Goal: Task Accomplishment & Management: Manage account settings

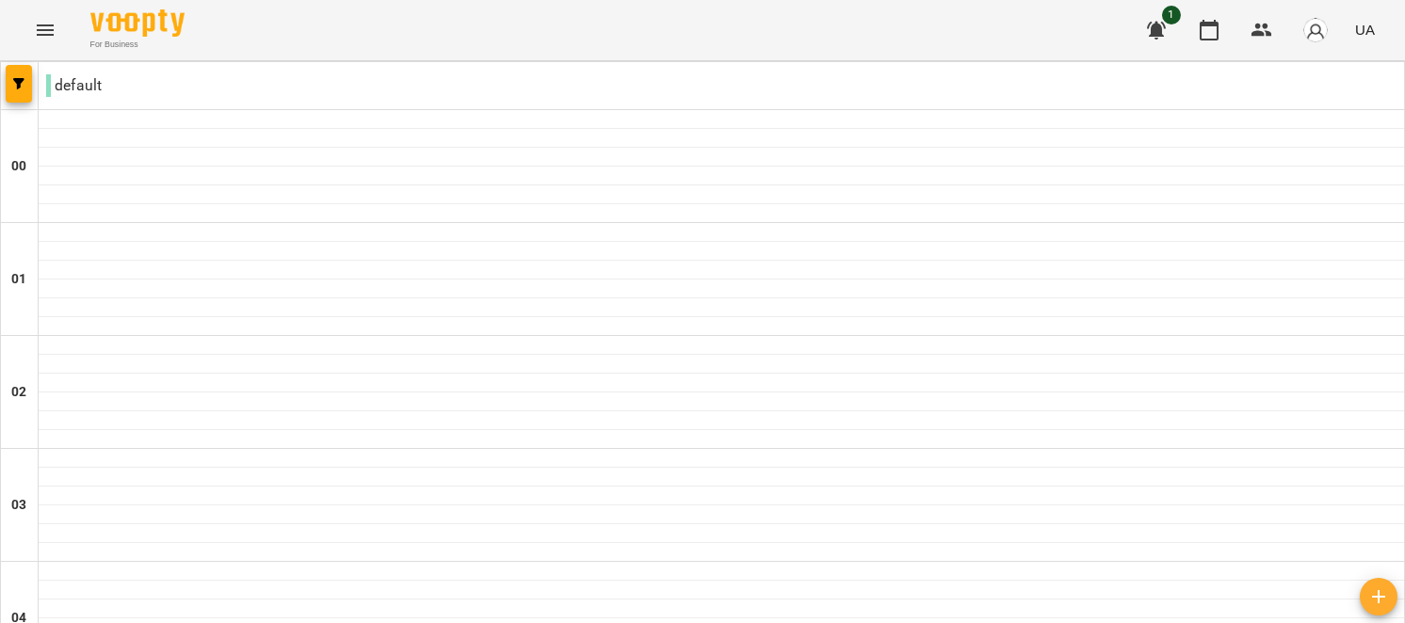
scroll to position [2009, 0]
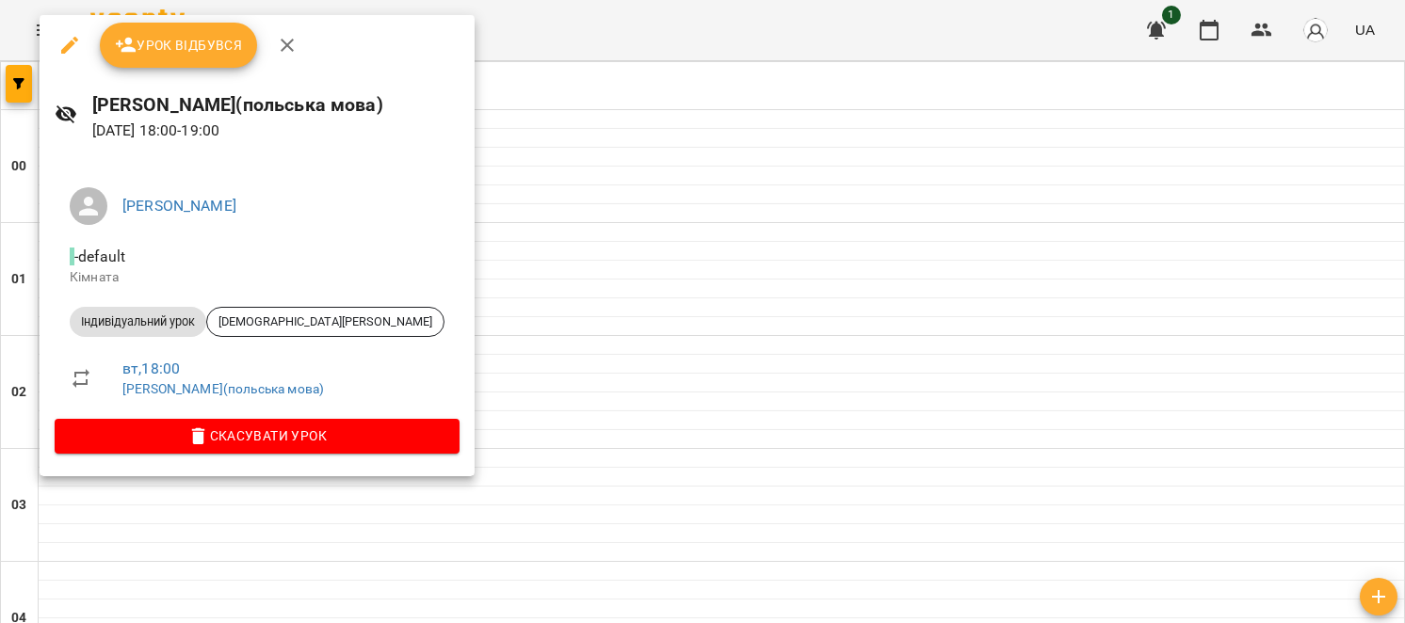
click at [174, 53] on span "Урок відбувся" at bounding box center [179, 45] width 128 height 23
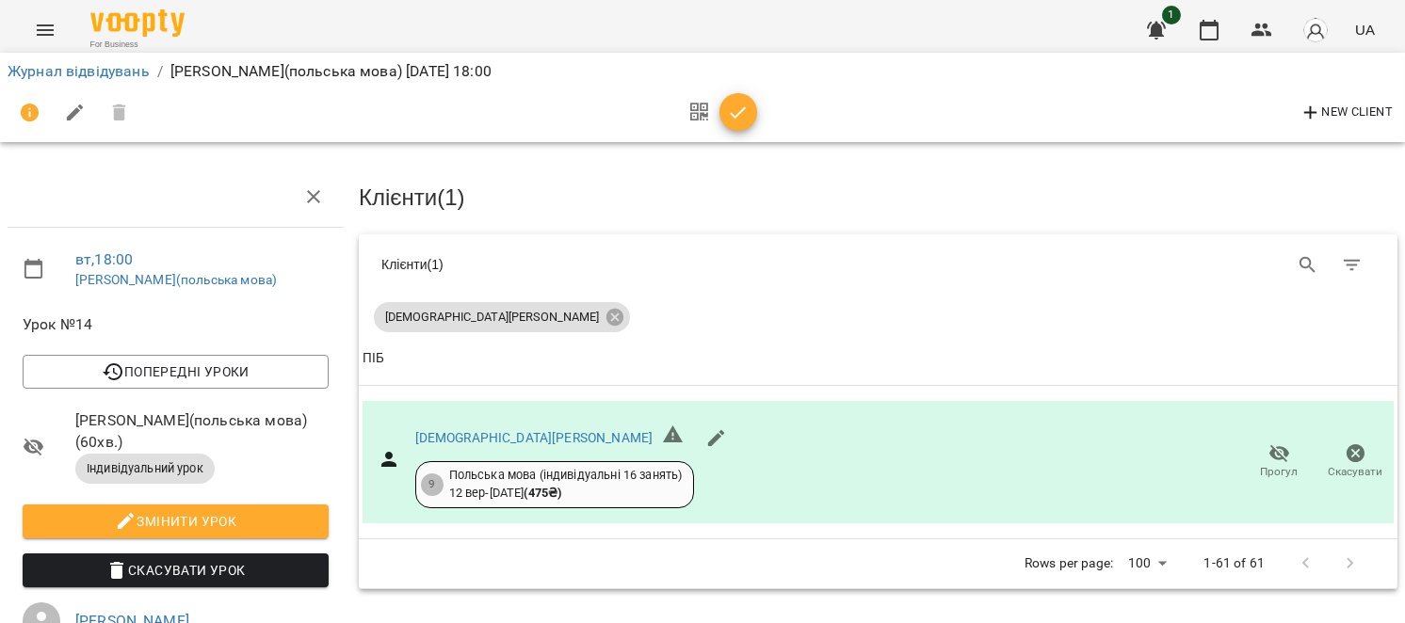
click at [734, 118] on icon "button" at bounding box center [738, 113] width 23 height 23
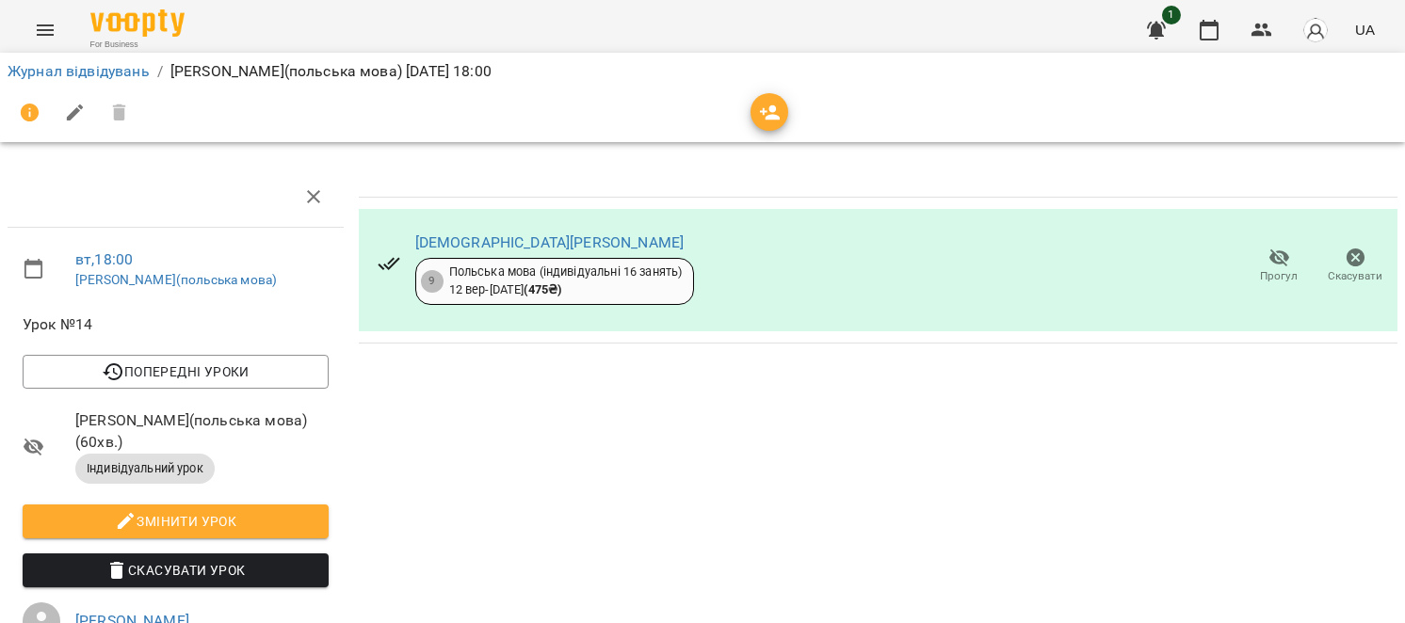
click at [42, 33] on icon "Menu" at bounding box center [45, 30] width 23 height 23
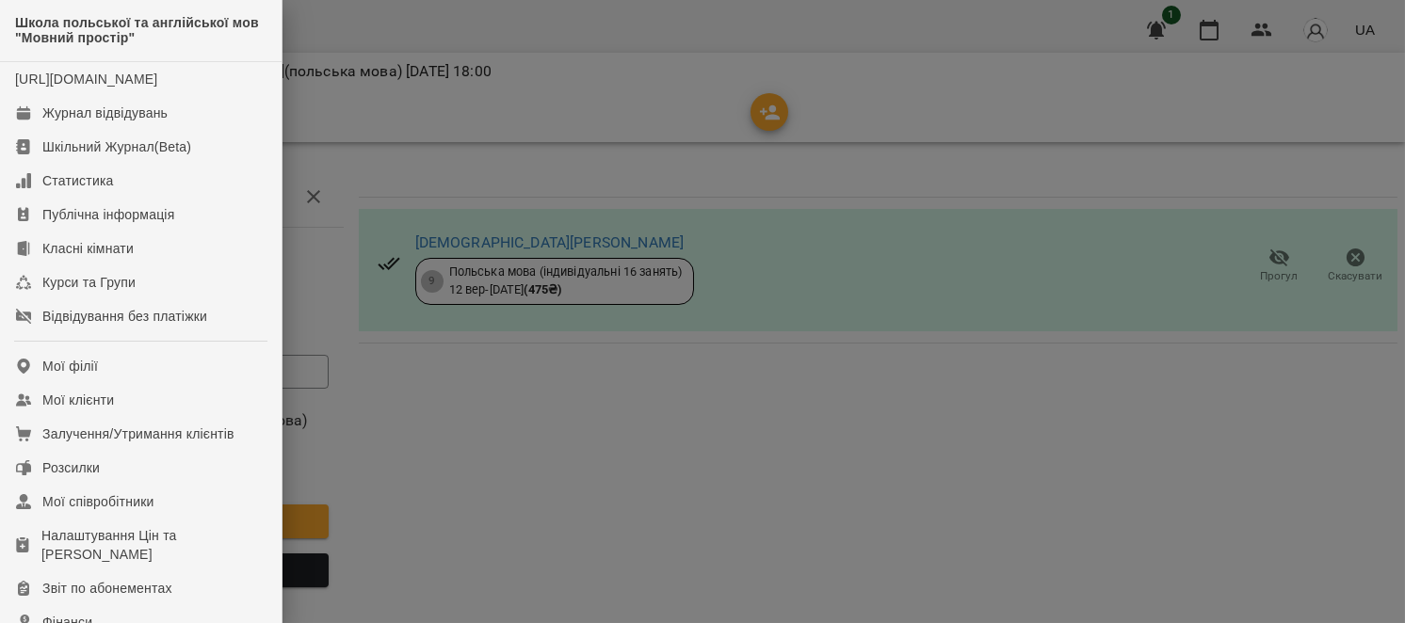
click at [431, 396] on div at bounding box center [702, 311] width 1405 height 623
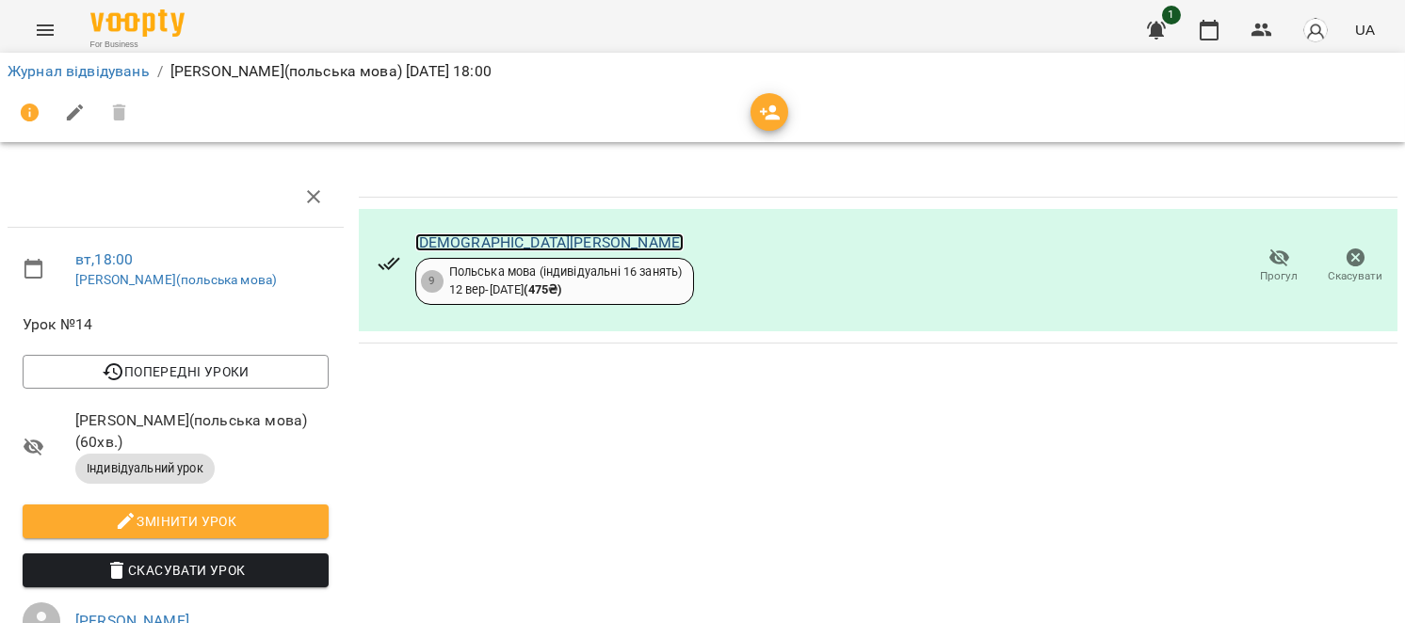
click at [456, 235] on link "[DEMOGRAPHIC_DATA][PERSON_NAME]" at bounding box center [549, 243] width 269 height 18
click at [37, 37] on icon "Menu" at bounding box center [45, 30] width 23 height 23
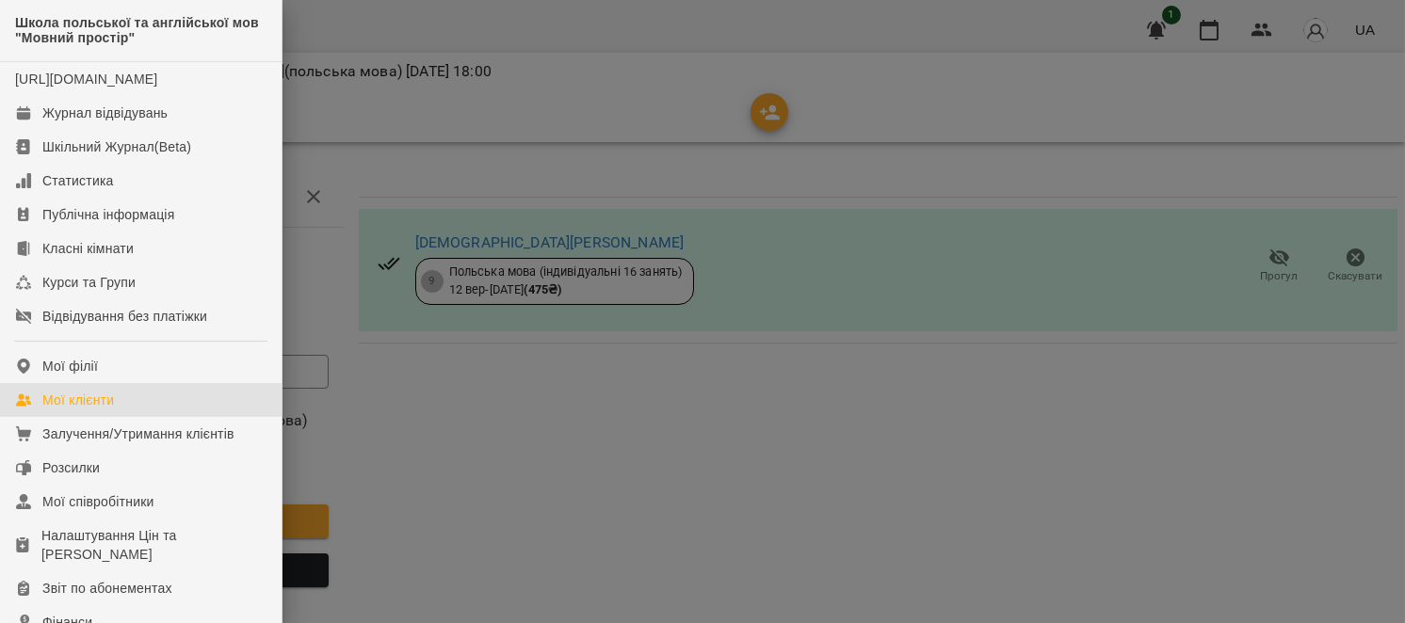
click at [129, 413] on link "Мої клієнти" at bounding box center [141, 400] width 282 height 34
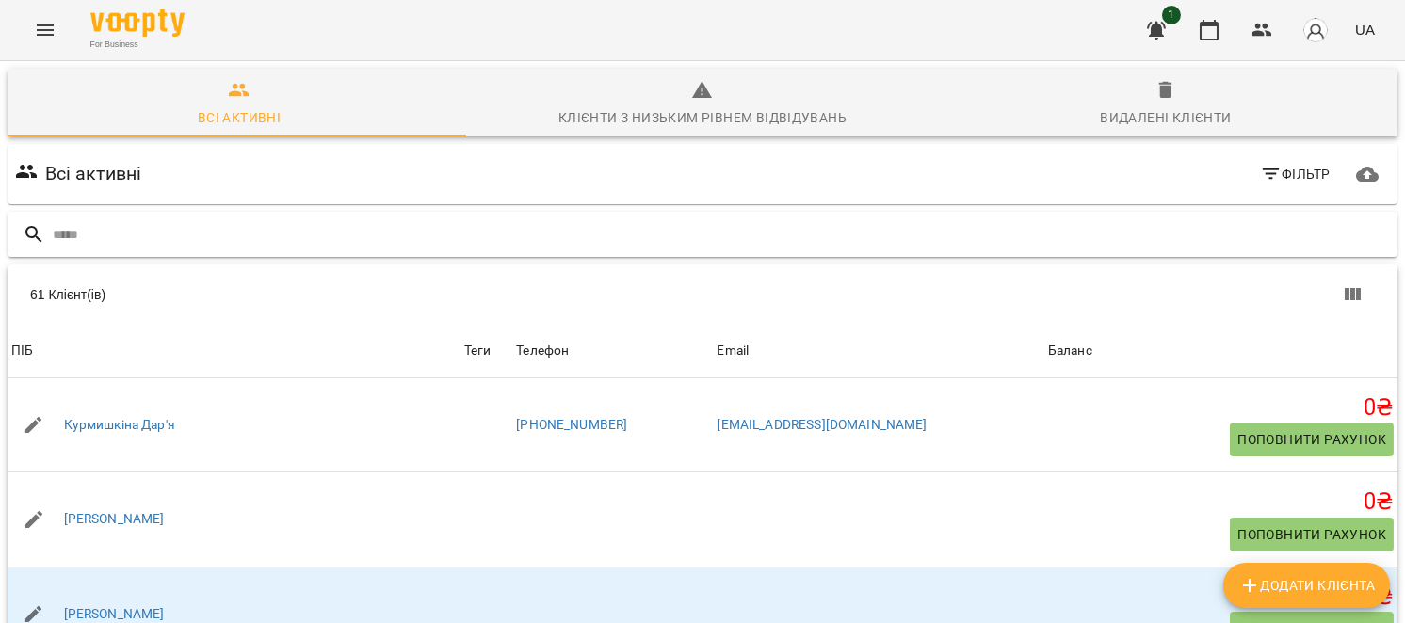
click at [568, 225] on input "text" at bounding box center [721, 234] width 1337 height 31
click at [396, 235] on input "text" at bounding box center [721, 234] width 1337 height 31
click at [591, 230] on input "text" at bounding box center [721, 234] width 1337 height 31
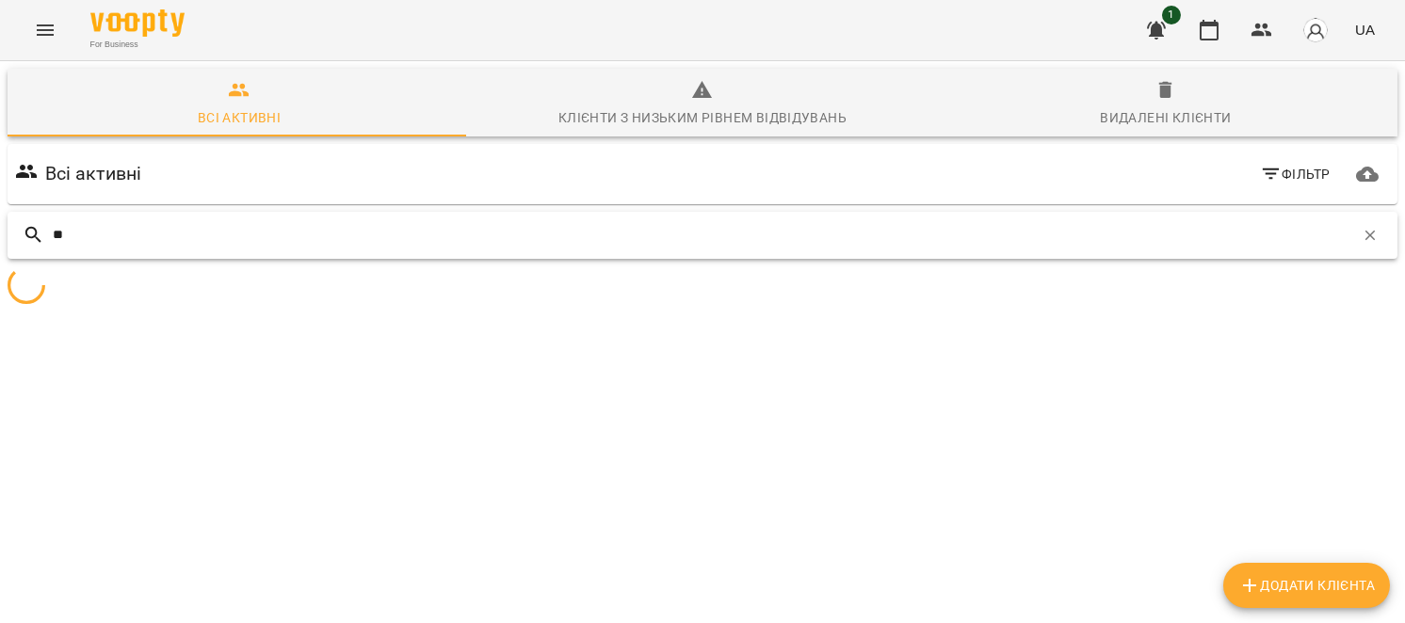
type input "*"
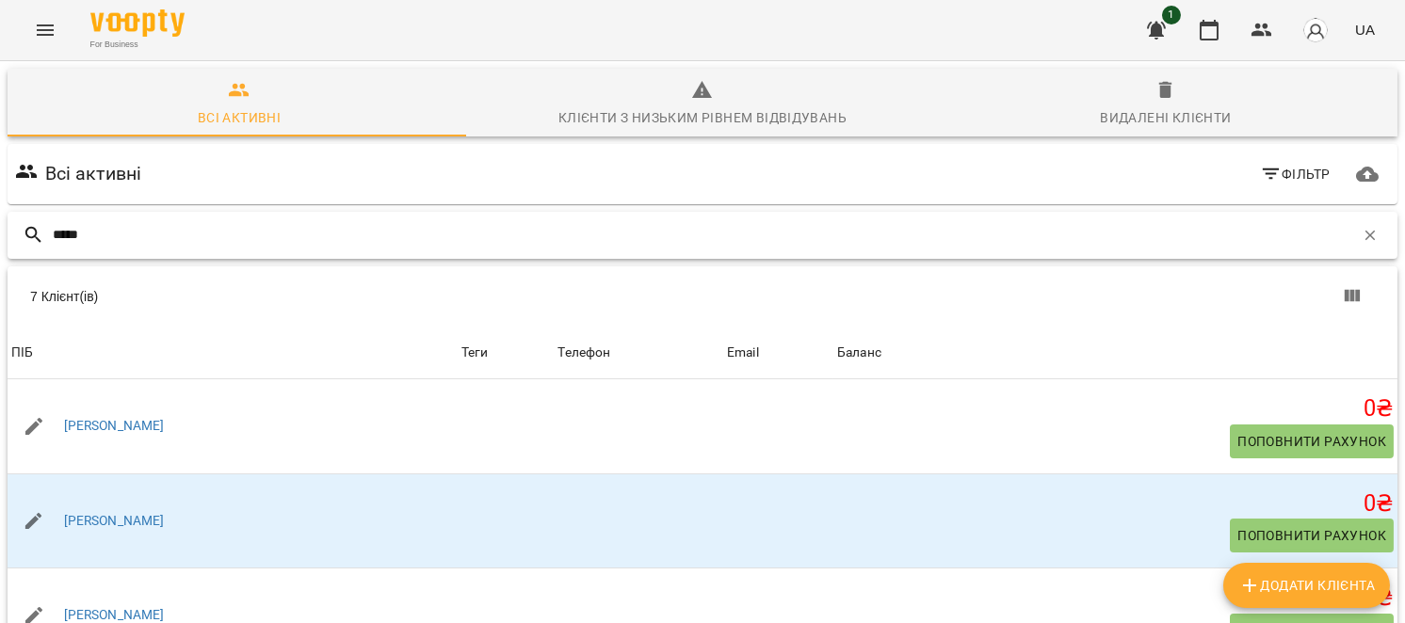
type input "*****"
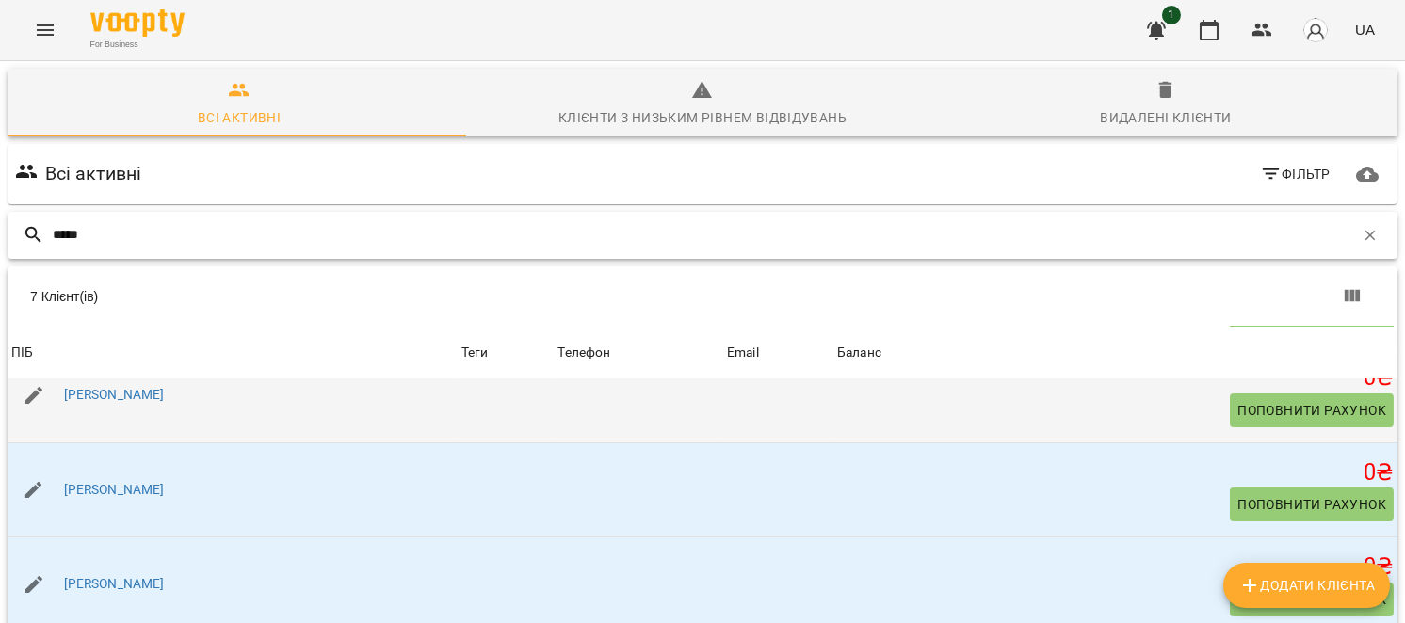
scroll to position [243, 0]
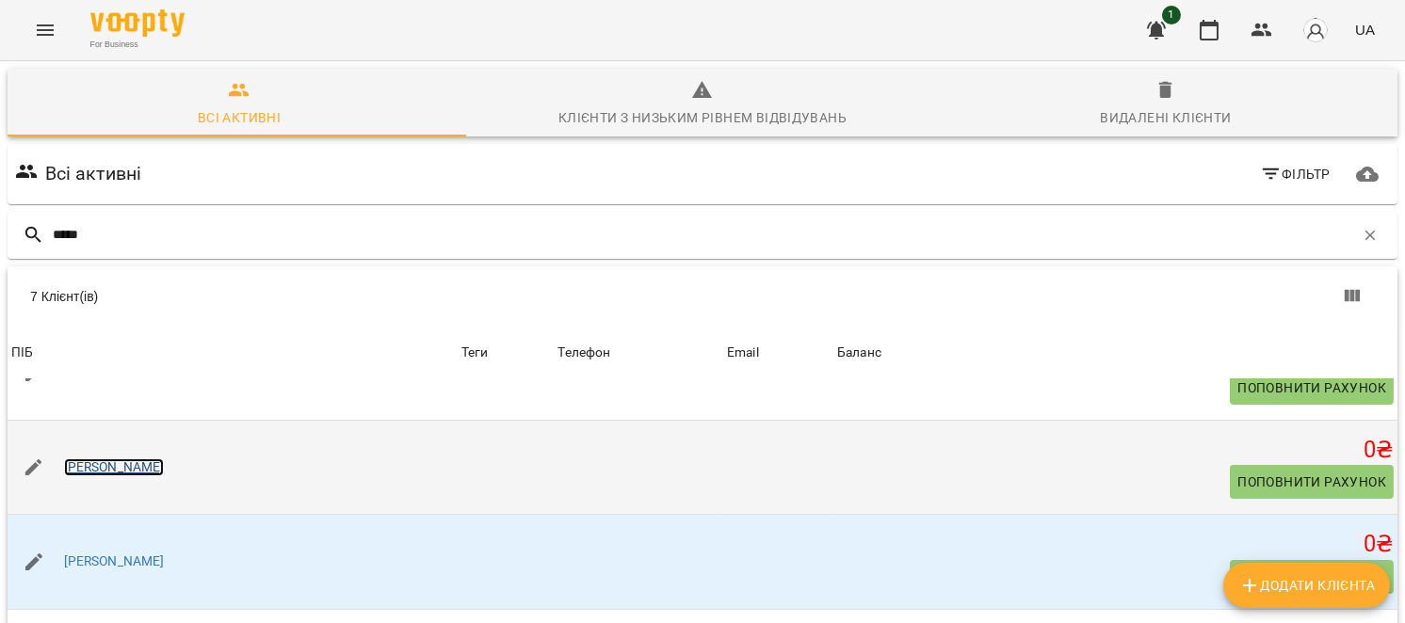
click at [139, 462] on link "[PERSON_NAME]" at bounding box center [114, 468] width 101 height 19
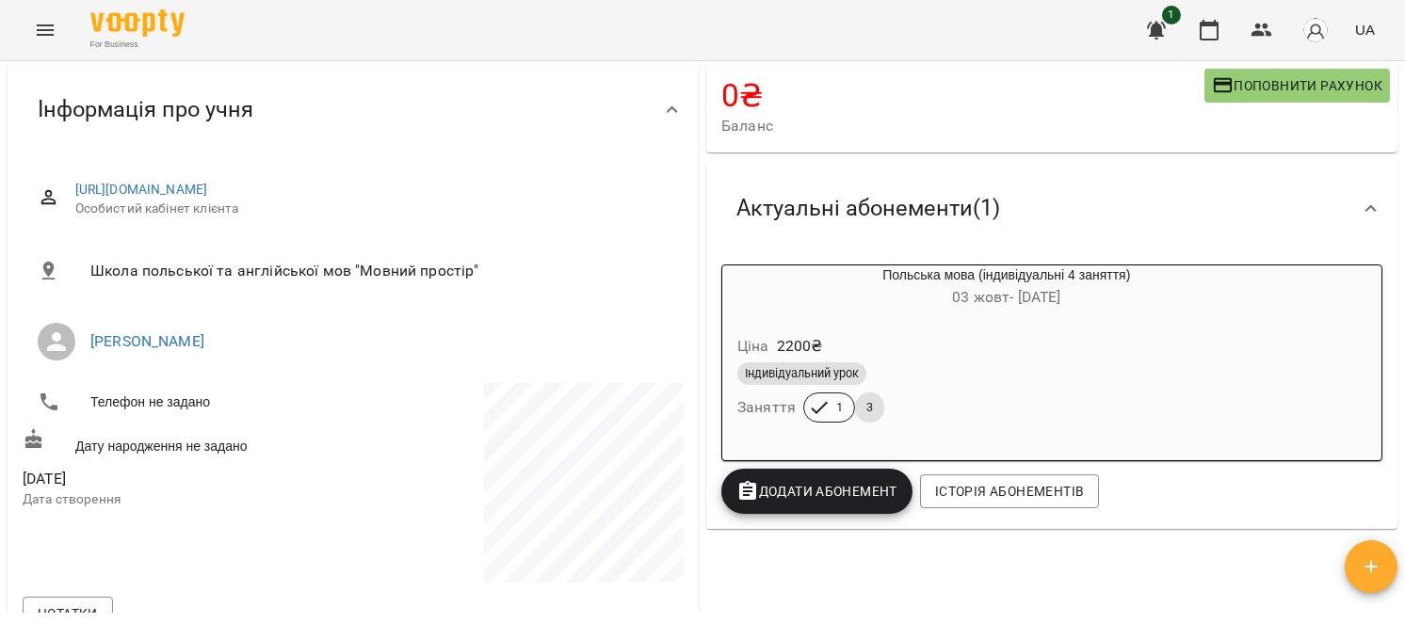
scroll to position [125, 0]
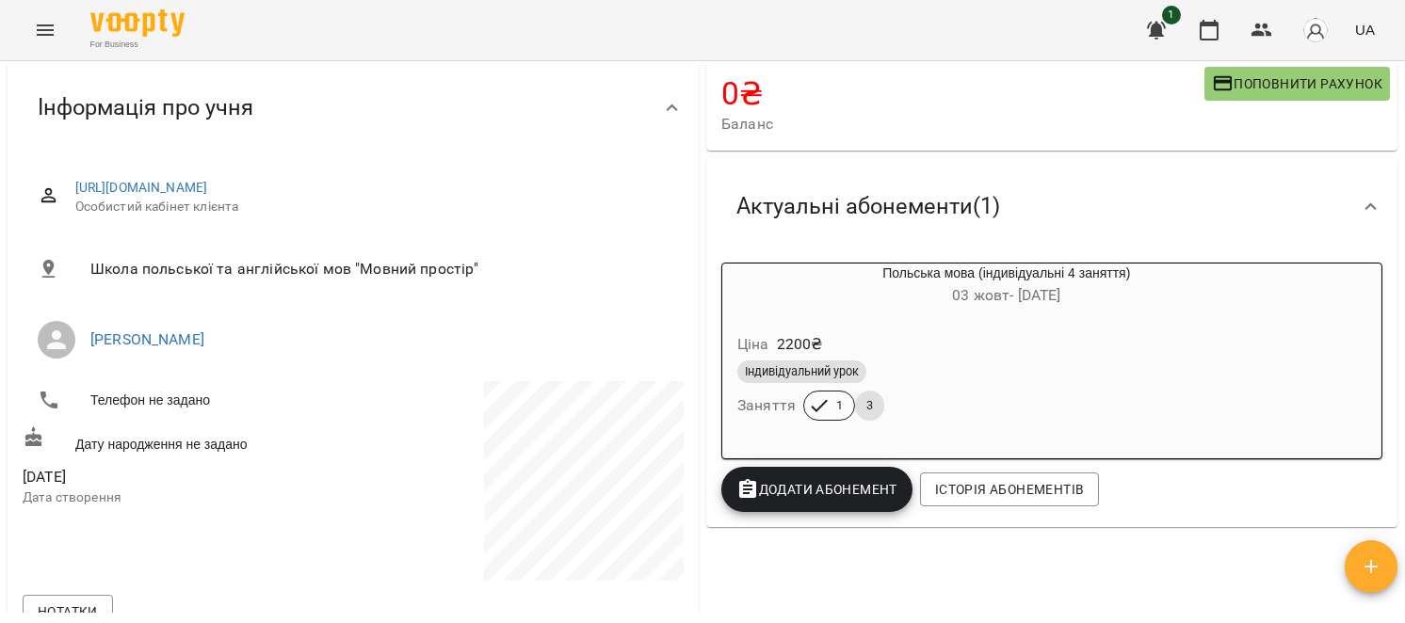
click at [1362, 579] on button "button" at bounding box center [1371, 567] width 53 height 53
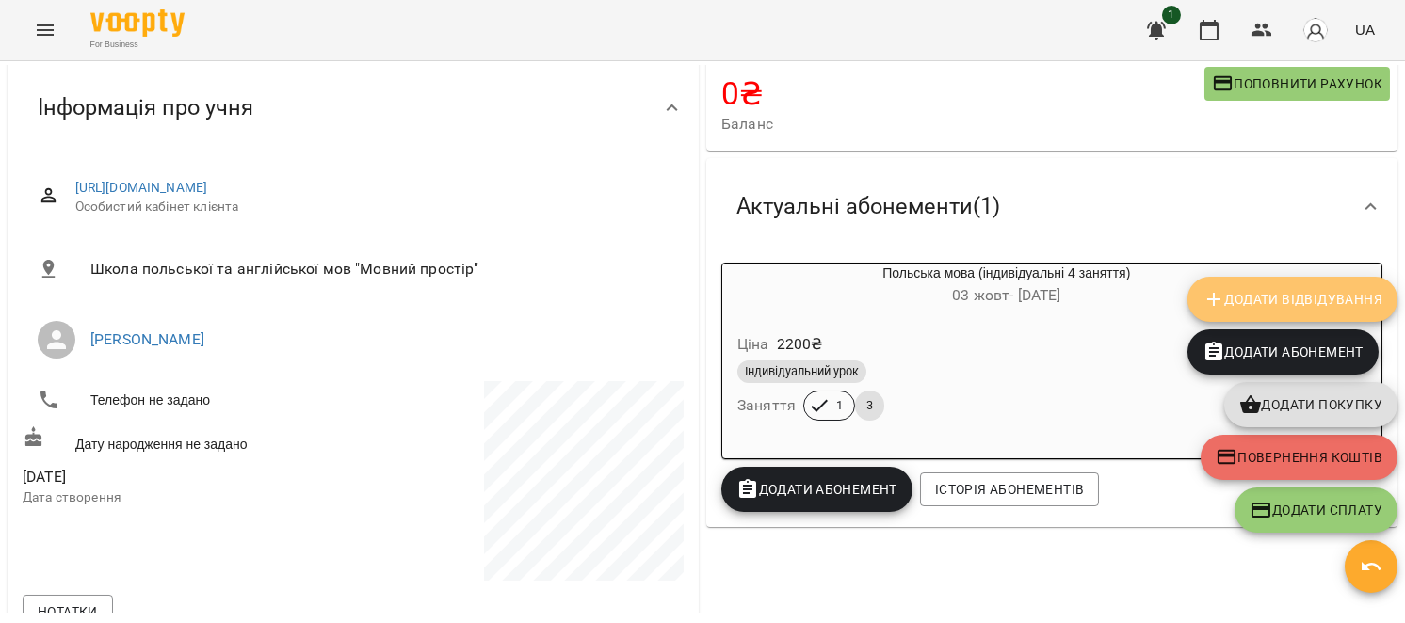
click at [1298, 304] on span "Додати Відвідування" at bounding box center [1293, 299] width 180 height 23
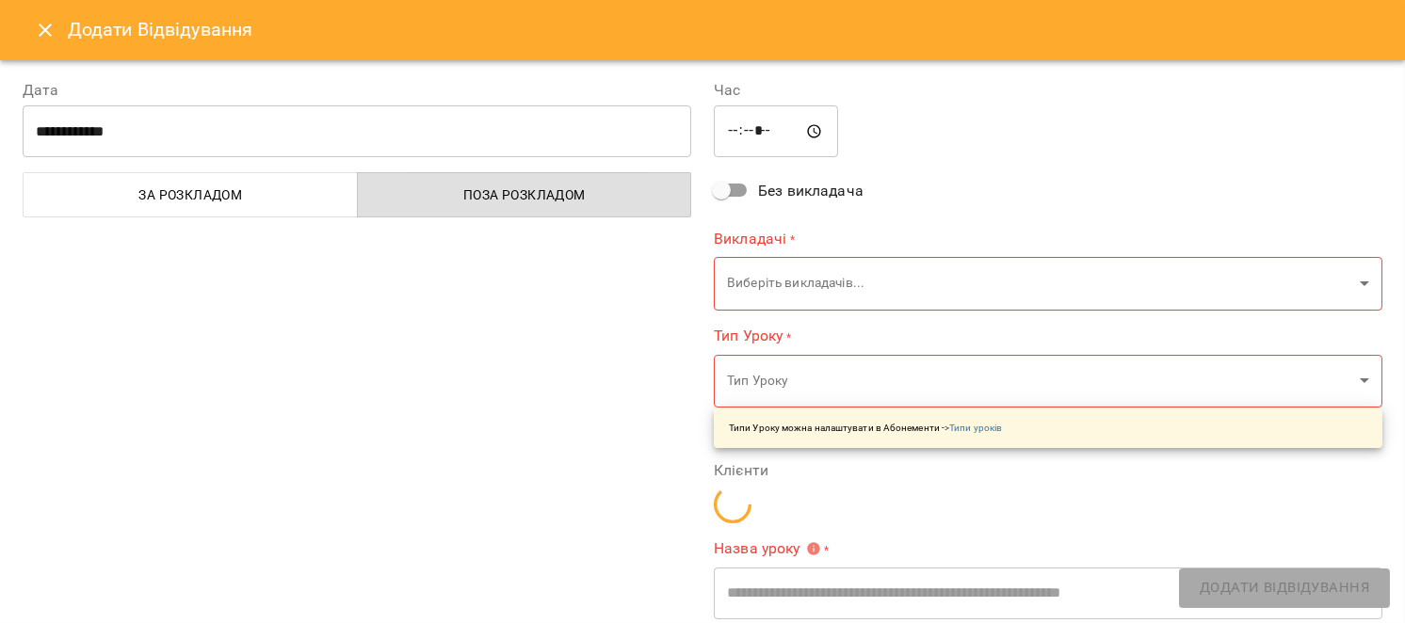
type input "**********"
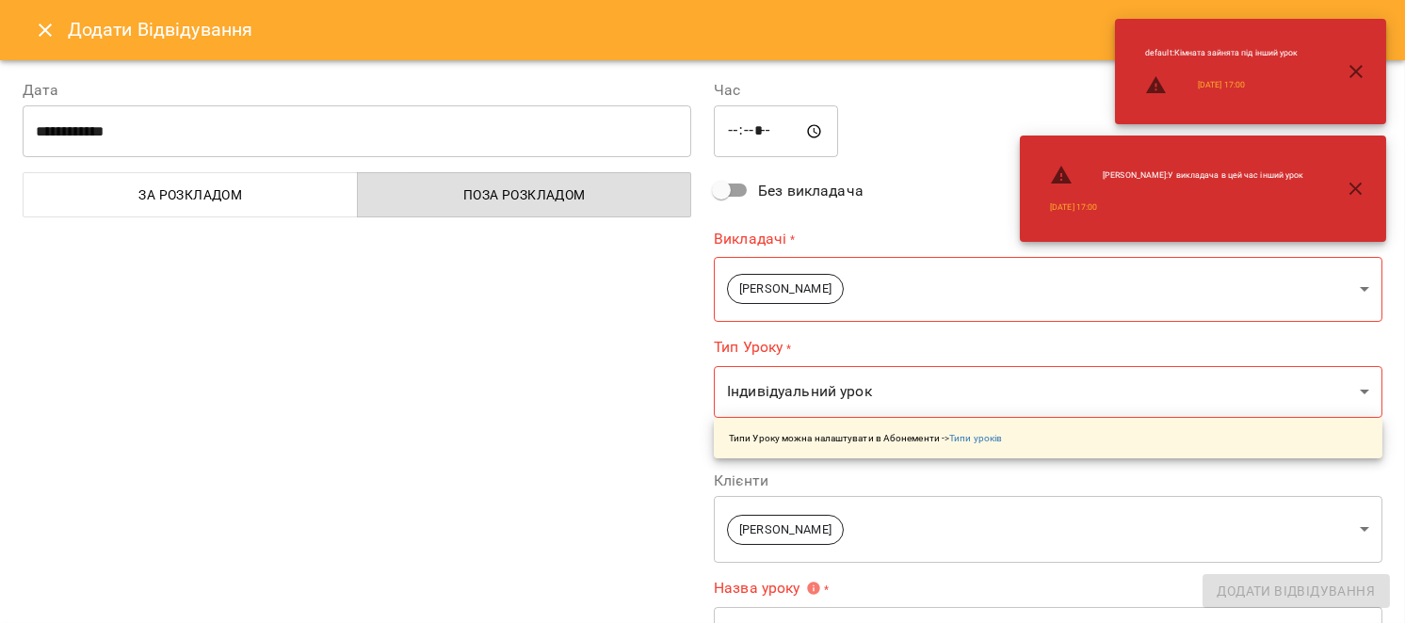
click at [733, 124] on input "*****" at bounding box center [776, 131] width 124 height 53
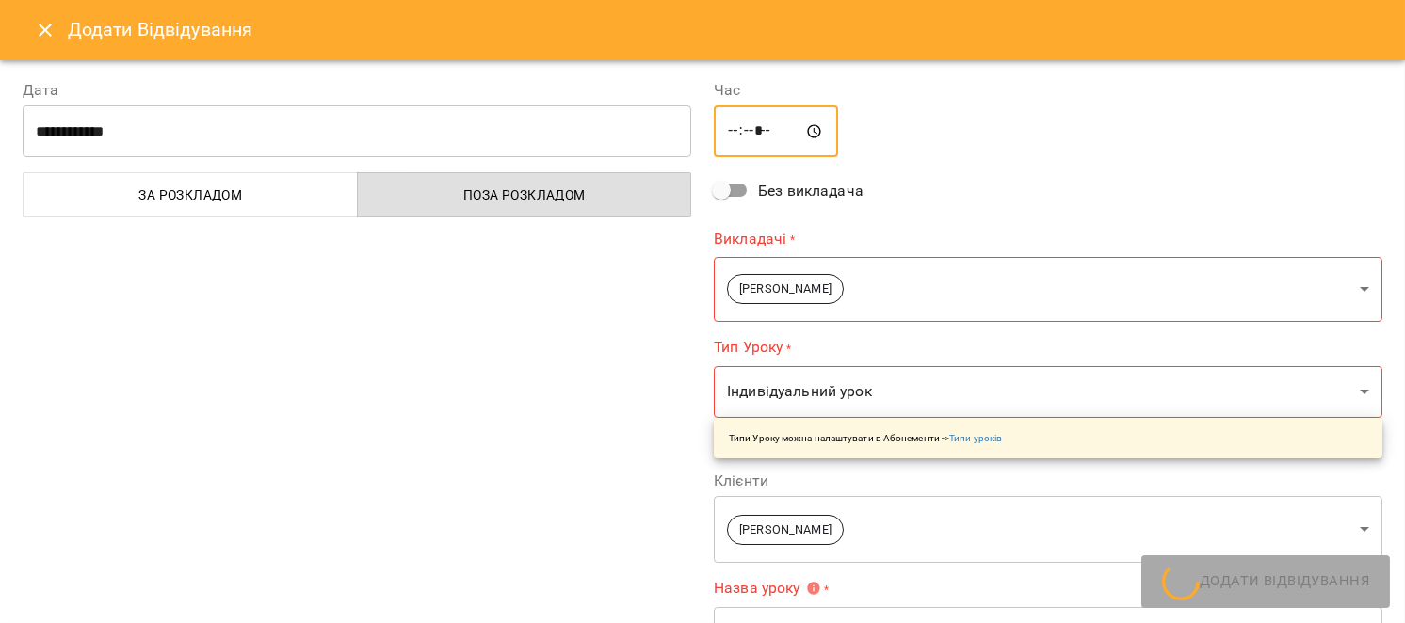
type input "*****"
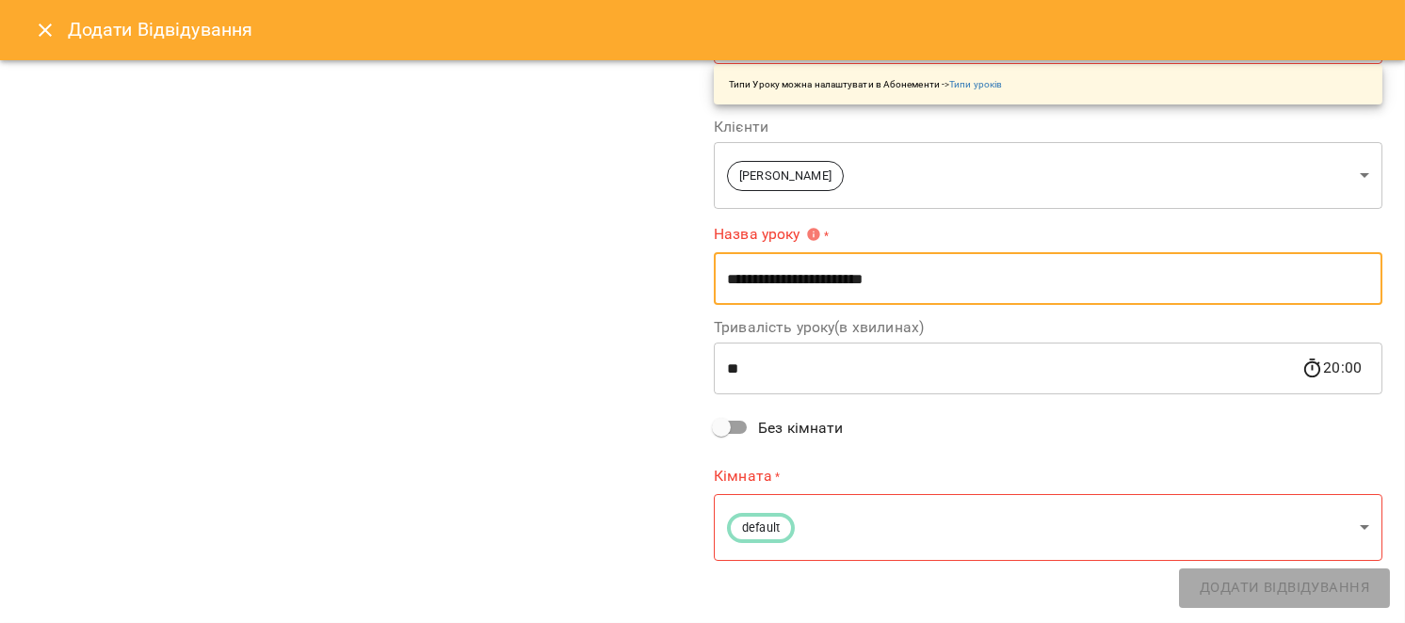
drag, startPoint x: 936, startPoint y: 283, endPoint x: 442, endPoint y: 292, distance: 494.5
click at [446, 291] on div "**********" at bounding box center [702, 163] width 1383 height 923
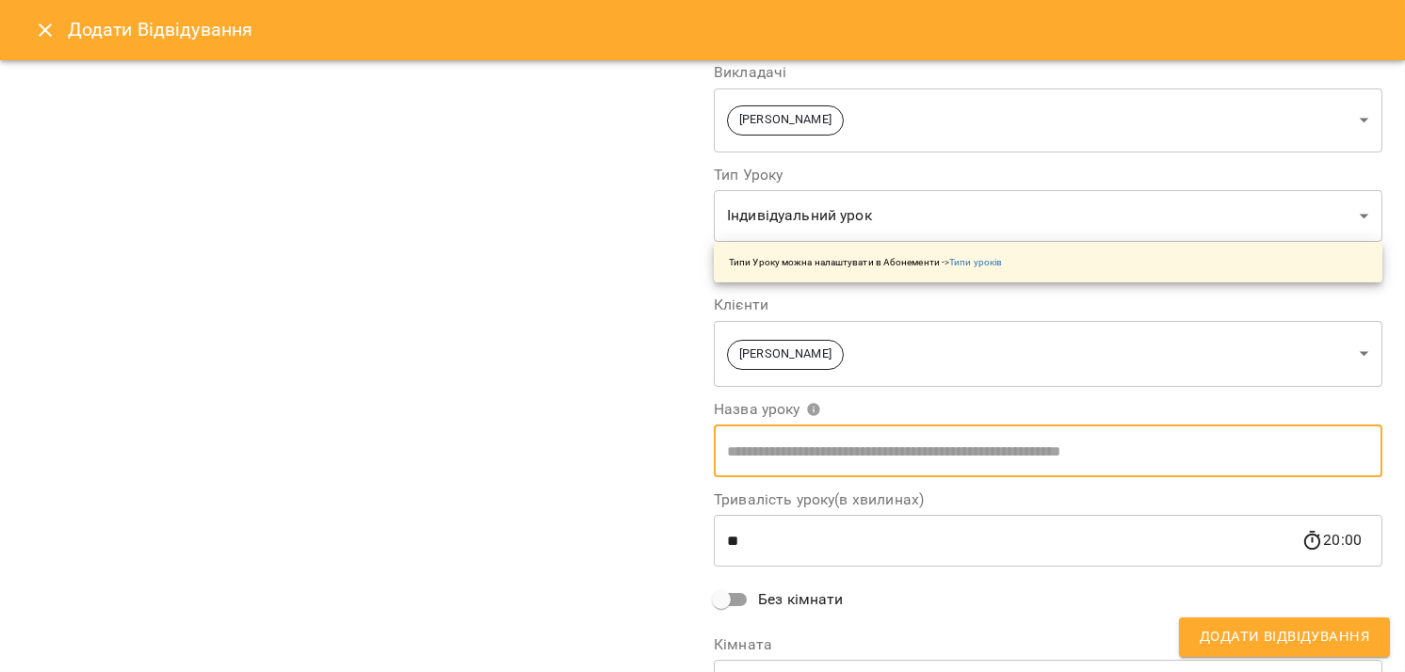
scroll to position [280, 0]
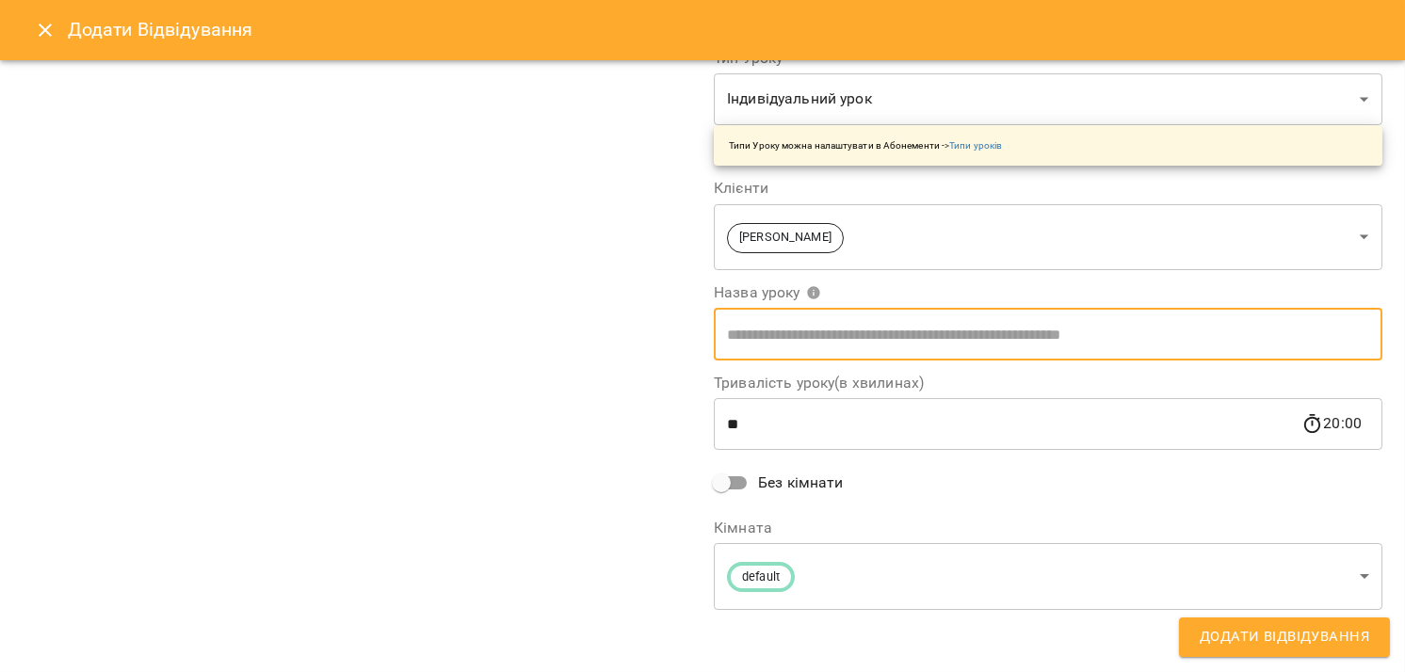
click at [1301, 623] on span "Додати Відвідування" at bounding box center [1285, 637] width 170 height 24
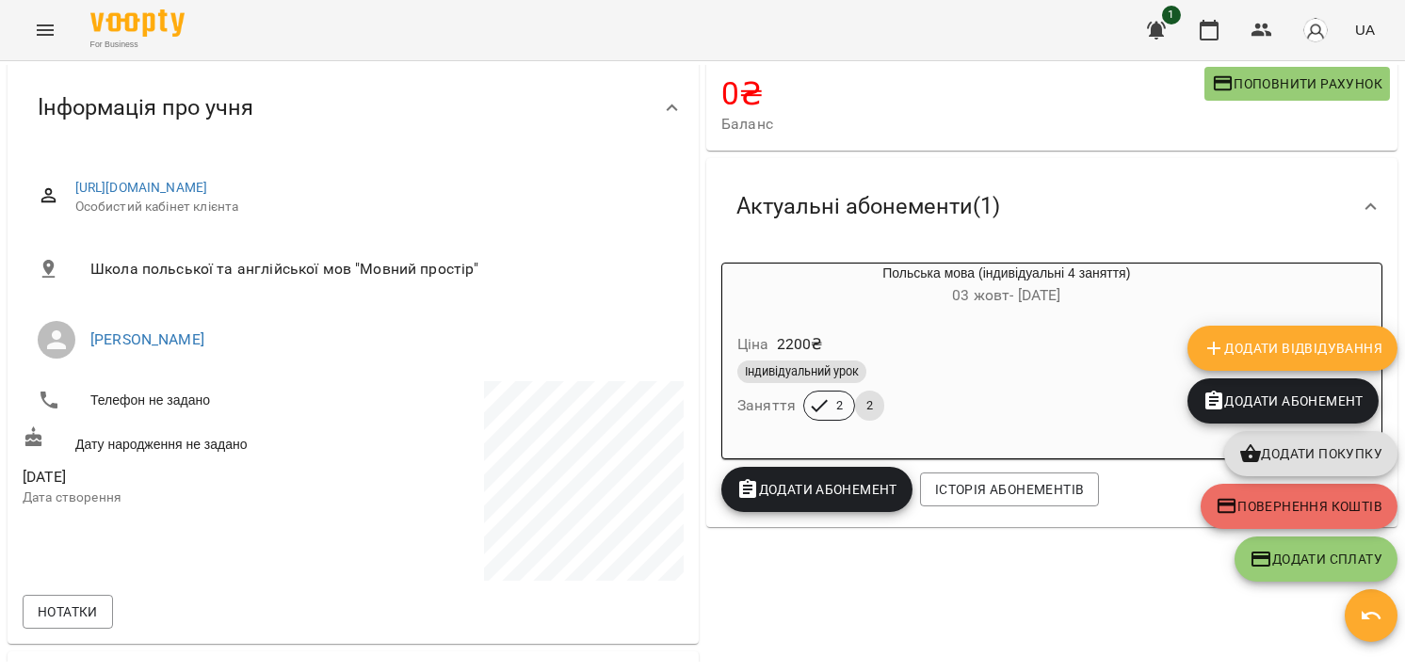
click at [1373, 617] on icon "button" at bounding box center [1371, 616] width 23 height 23
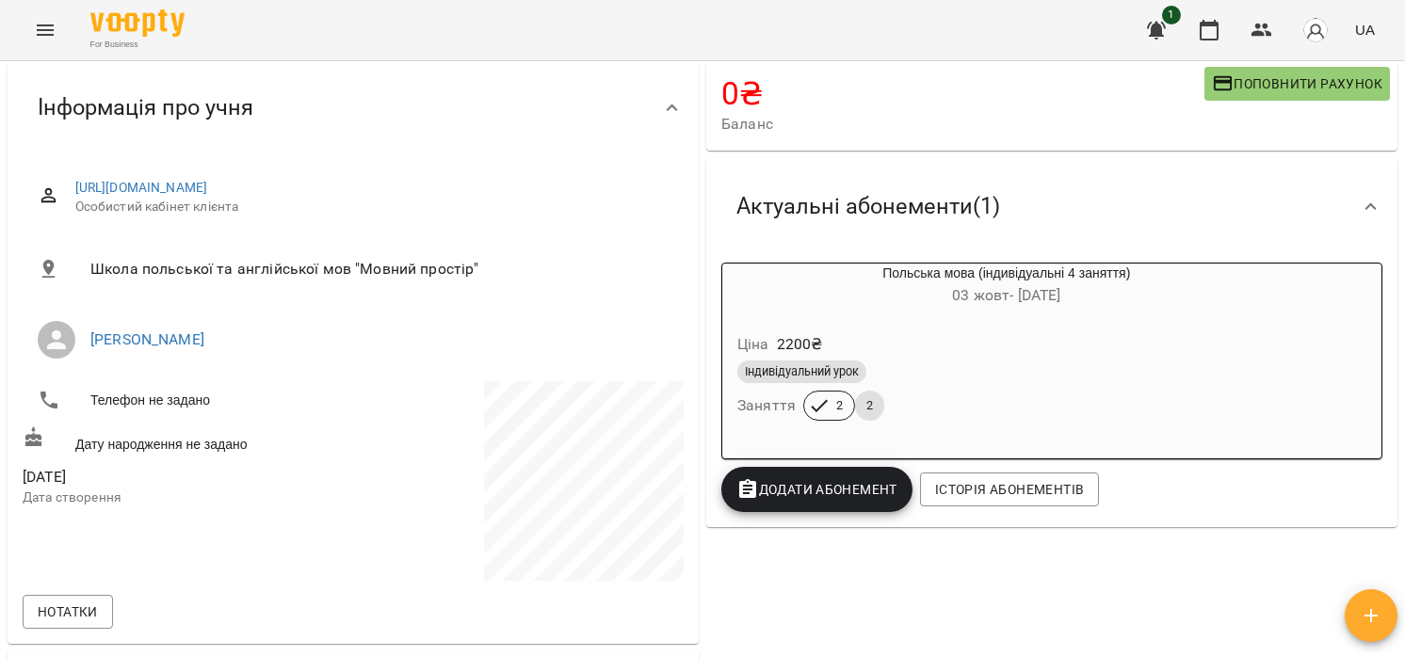
click at [1134, 619] on div "0 ₴ Баланс Поповнити рахунок Актуальні абонементи ( 1 ) Польська мова (індивіду…" at bounding box center [1052, 463] width 699 height 814
